Goal: Find specific page/section

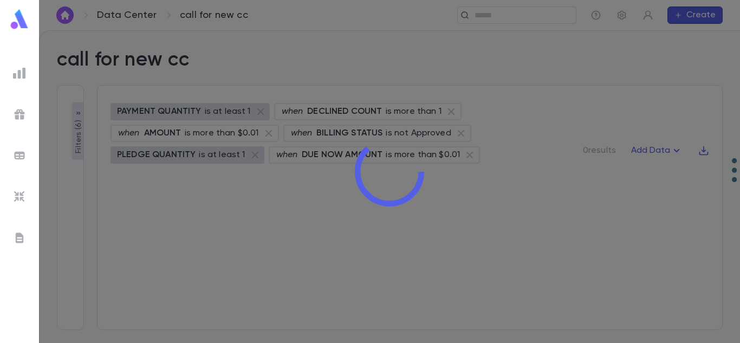
type input "********"
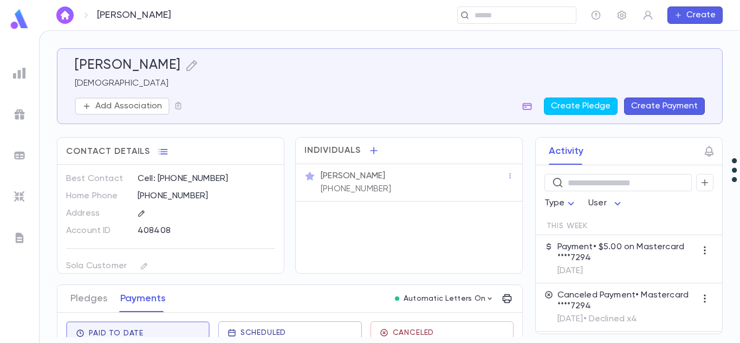
scroll to position [53, 0]
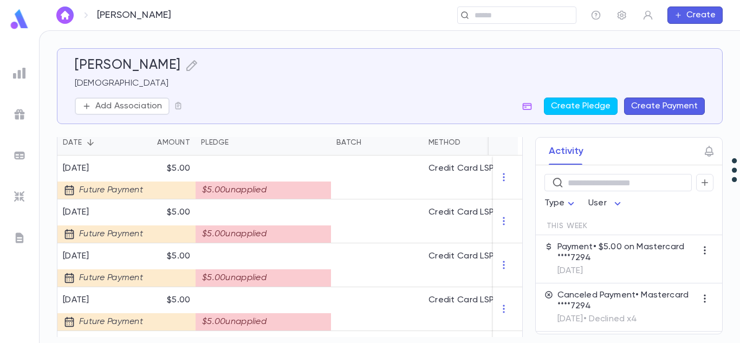
scroll to position [243, 0]
